Goal: Transaction & Acquisition: Book appointment/travel/reservation

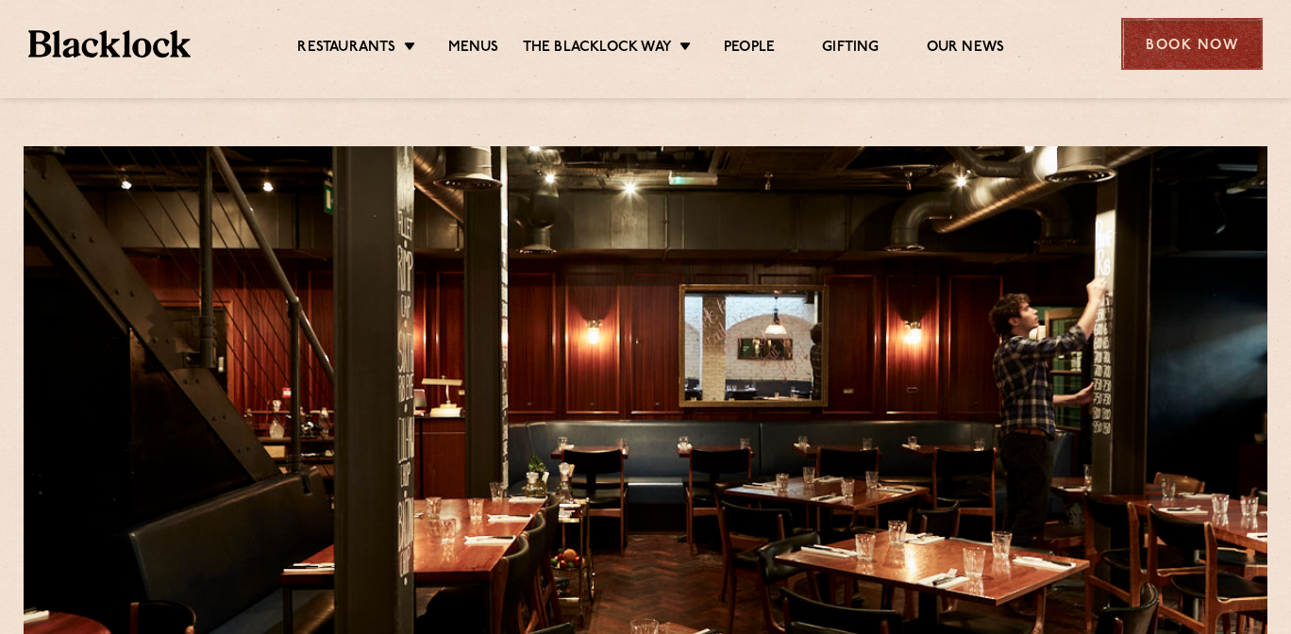
click at [1175, 58] on div "Book Now" at bounding box center [1192, 44] width 142 height 52
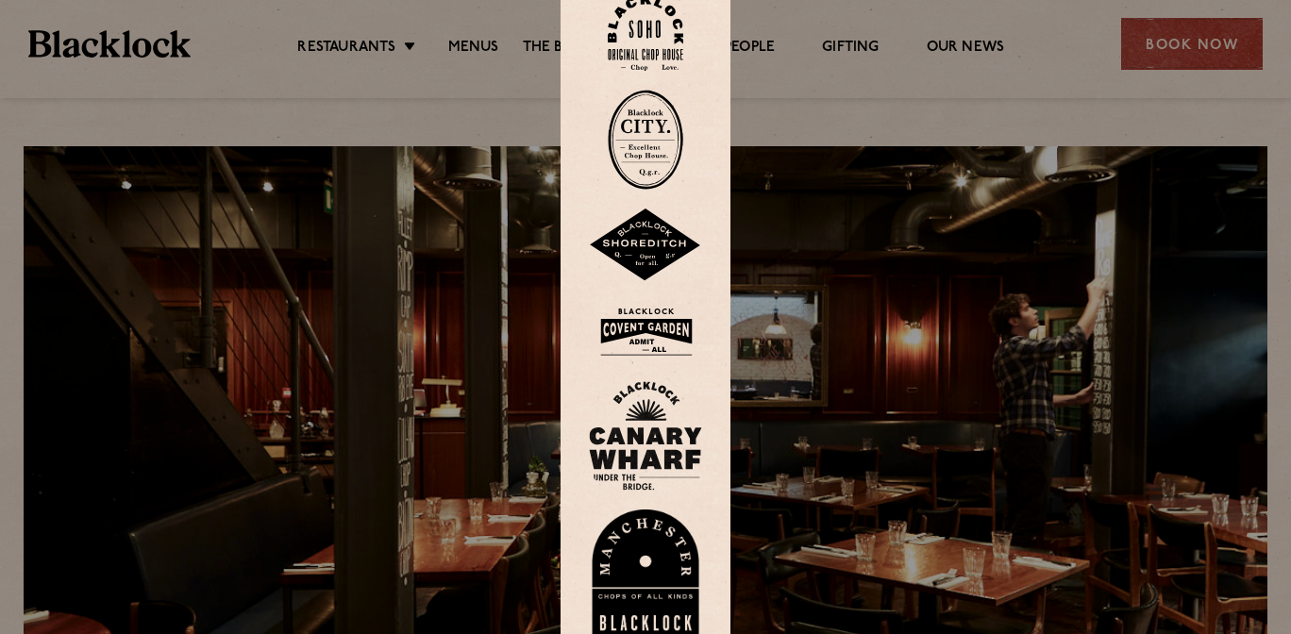
click at [933, 71] on div at bounding box center [645, 317] width 1291 height 634
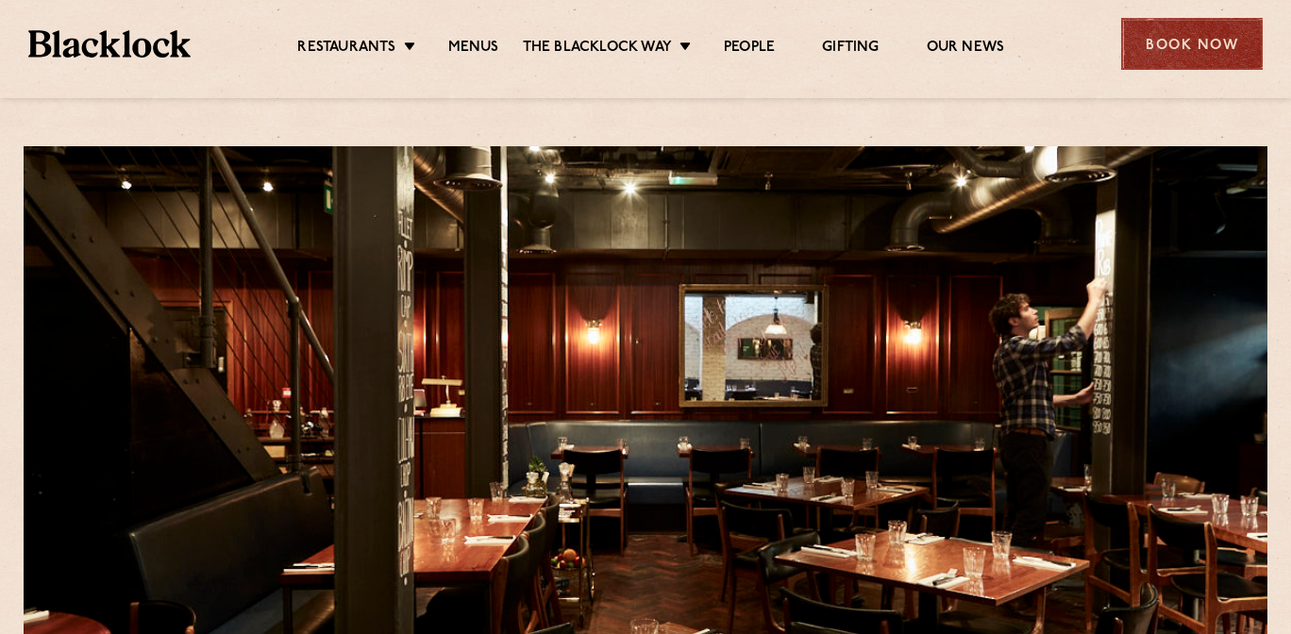
click at [1205, 38] on div "Book Now" at bounding box center [1192, 44] width 142 height 52
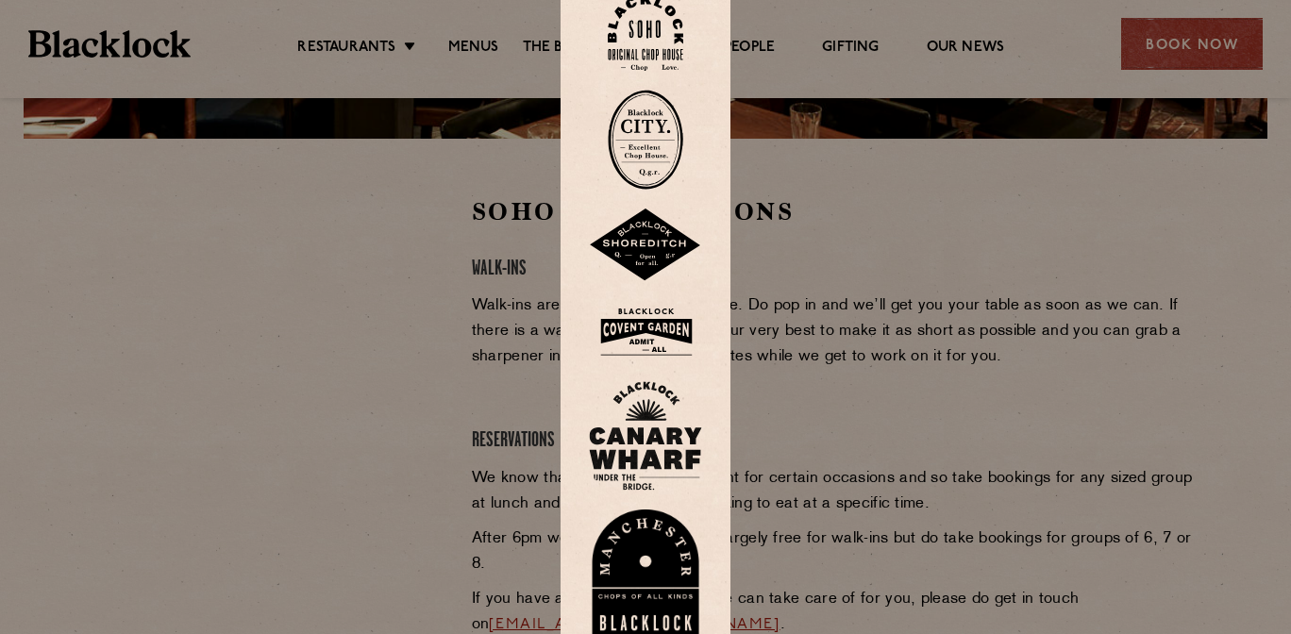
scroll to position [641, 0]
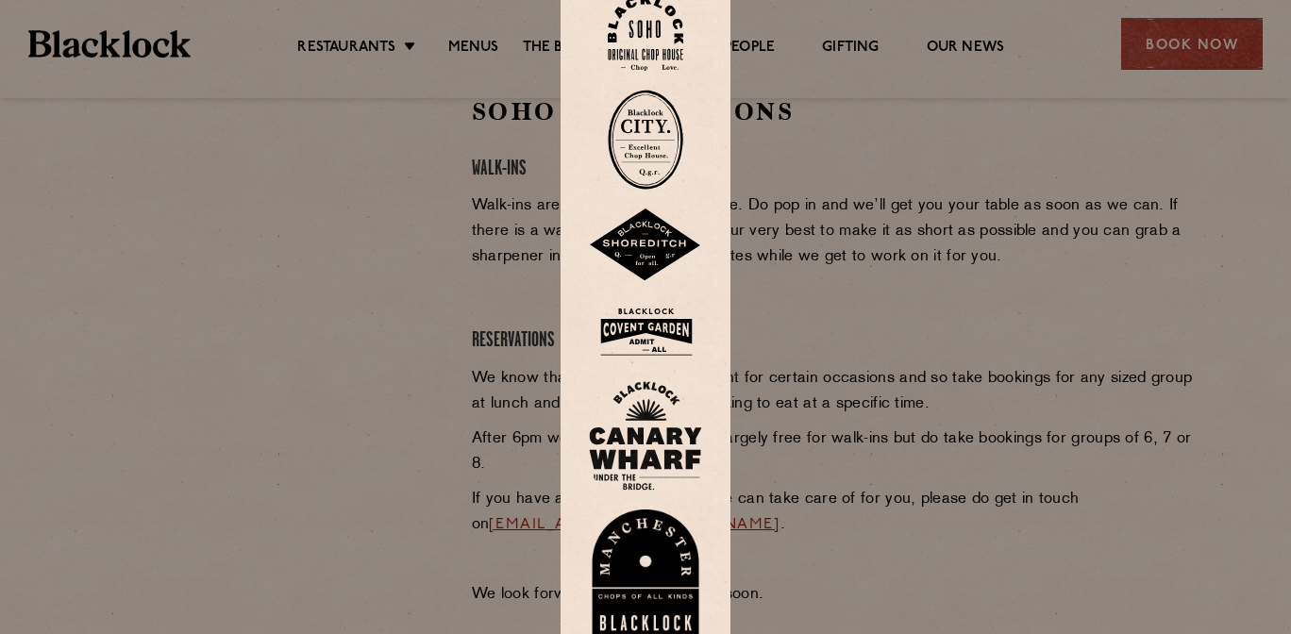
click at [817, 250] on div at bounding box center [645, 317] width 1291 height 634
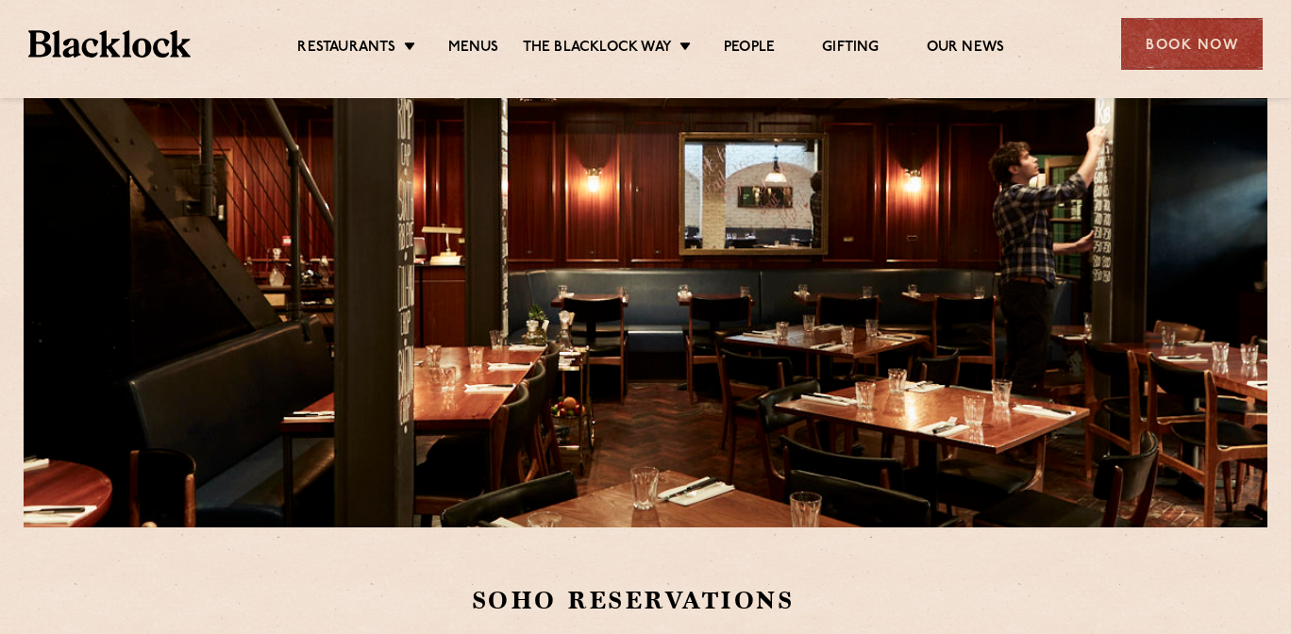
scroll to position [134, 0]
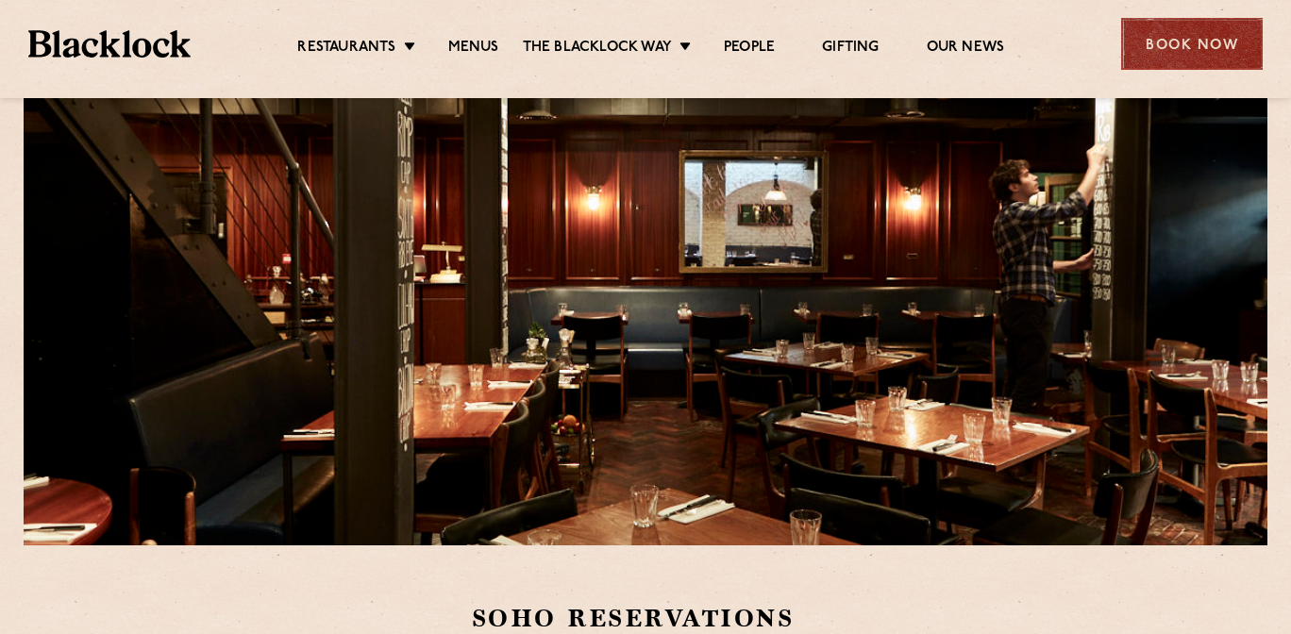
click at [1169, 36] on div "Book Now" at bounding box center [1192, 44] width 142 height 52
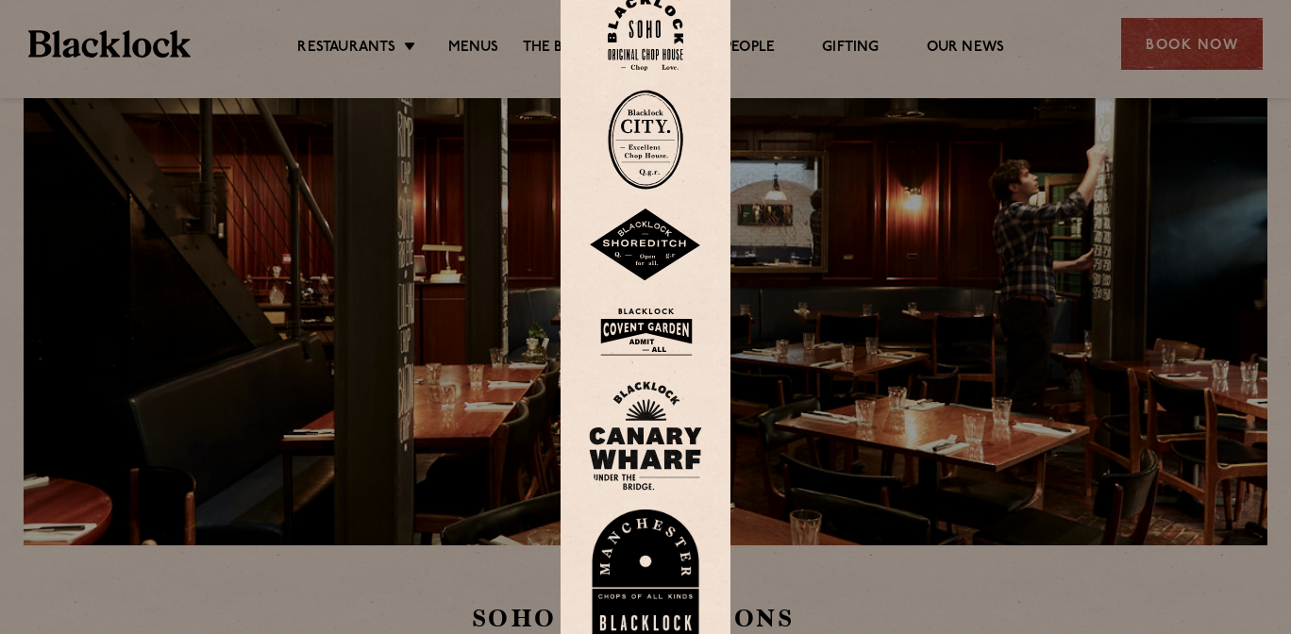
click at [644, 32] on img at bounding box center [645, 33] width 75 height 76
